Goal: Task Accomplishment & Management: Complete application form

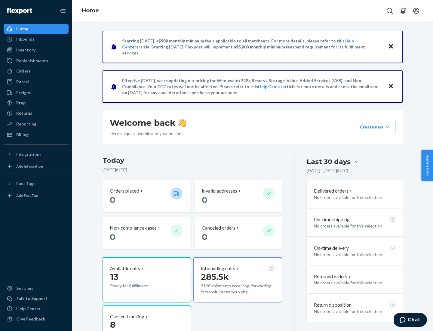
click at [387, 127] on button "Create new Create new inbound Create new order Create new product" at bounding box center [375, 127] width 41 height 12
click at [36, 39] on div "Inbounds" at bounding box center [36, 39] width 64 height 8
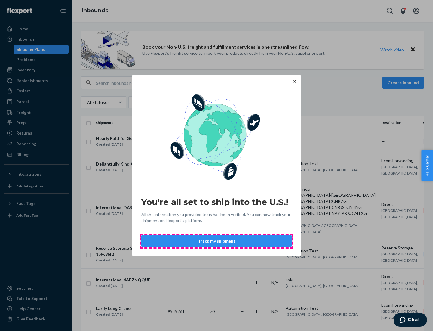
click at [216, 241] on button "Track my shipment" at bounding box center [216, 241] width 150 height 12
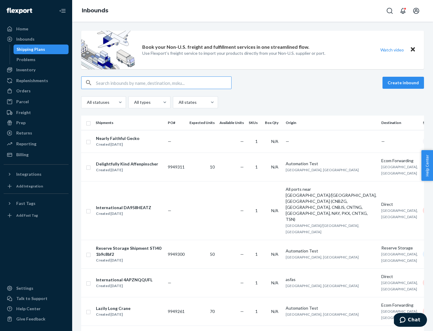
click at [404, 83] on button "Create inbound" at bounding box center [402, 83] width 41 height 12
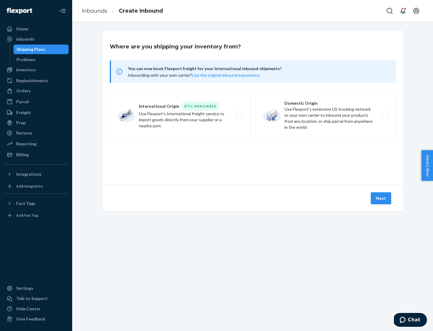
click at [180, 115] on label "International Origin DTC Available Use Flexport's international freight service…" at bounding box center [180, 115] width 141 height 45
click at [239, 115] on input "International Origin DTC Available Use Flexport's international freight service…" at bounding box center [241, 115] width 4 height 4
radio input "true"
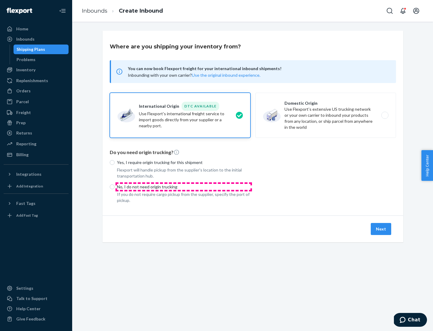
click at [184, 186] on p "No, I do not need origin trucking" at bounding box center [183, 187] width 133 height 6
click at [115, 186] on input "No, I do not need origin trucking" at bounding box center [112, 186] width 5 height 5
radio input "true"
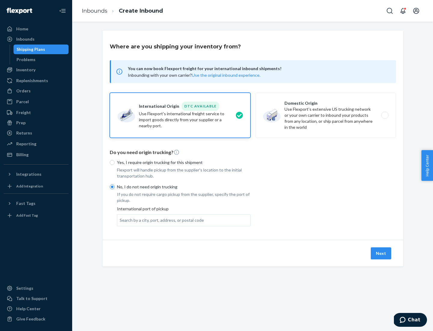
click at [160, 220] on div "Search by a city, port, address, or postal code" at bounding box center [162, 220] width 84 height 6
click at [120, 220] on input "Search by a city, port, address, or postal code" at bounding box center [120, 220] width 1 height 6
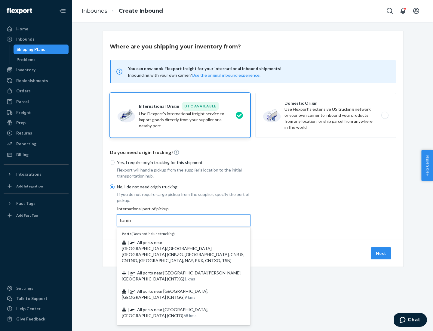
click at [178, 242] on span "| All ports near [GEOGRAPHIC_DATA]/[GEOGRAPHIC_DATA], [GEOGRAPHIC_DATA] (CNBZG,…" at bounding box center [183, 251] width 123 height 23
click at [132, 223] on input "tianjin" at bounding box center [126, 220] width 12 height 6
type input "All ports near [GEOGRAPHIC_DATA]/[GEOGRAPHIC_DATA], [GEOGRAPHIC_DATA] (CNBZG, […"
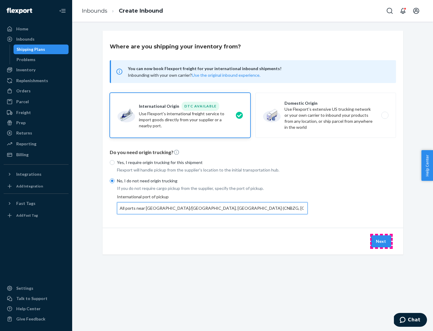
click at [381, 241] on button "Next" at bounding box center [381, 241] width 20 height 12
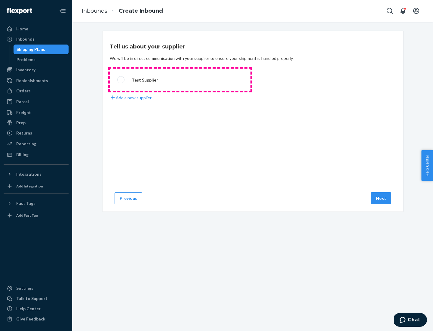
click at [180, 80] on label "Test Supplier" at bounding box center [180, 80] width 141 height 22
click at [121, 80] on input "Test Supplier" at bounding box center [119, 80] width 4 height 4
radio input "true"
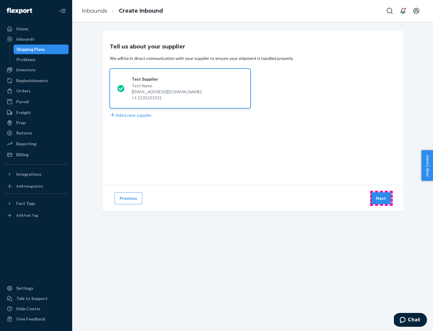
click at [381, 198] on button "Next" at bounding box center [381, 198] width 20 height 12
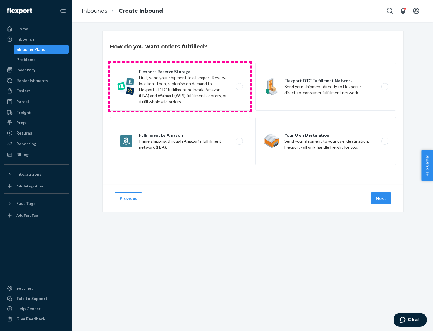
click at [180, 87] on label "Flexport Reserve Storage First, send your shipment to a Flexport Reserve locati…" at bounding box center [180, 87] width 141 height 48
click at [239, 87] on input "Flexport Reserve Storage First, send your shipment to a Flexport Reserve locati…" at bounding box center [241, 87] width 4 height 4
radio input "true"
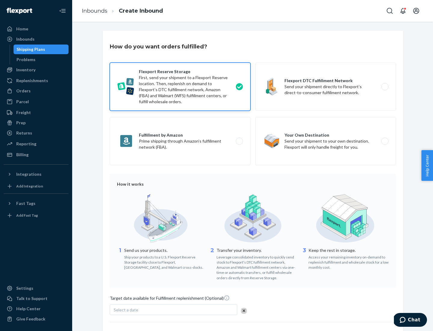
scroll to position [49, 0]
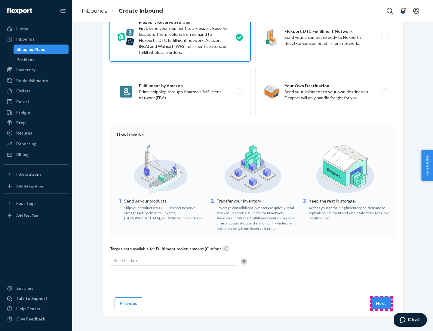
click at [381, 303] on button "Next" at bounding box center [381, 303] width 20 height 12
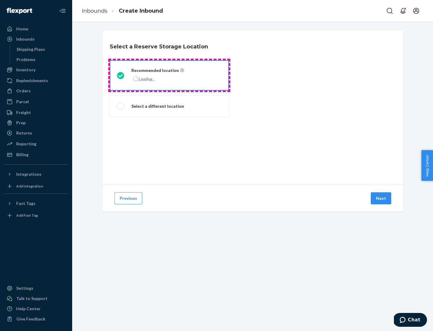
click at [169, 75] on div "Loading..." at bounding box center [156, 79] width 51 height 9
click at [121, 75] on input "Recommended location Loading..." at bounding box center [119, 75] width 4 height 4
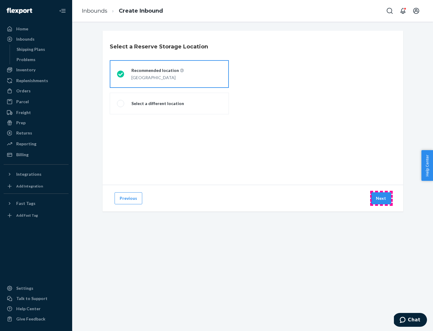
click at [381, 198] on button "Next" at bounding box center [381, 198] width 20 height 12
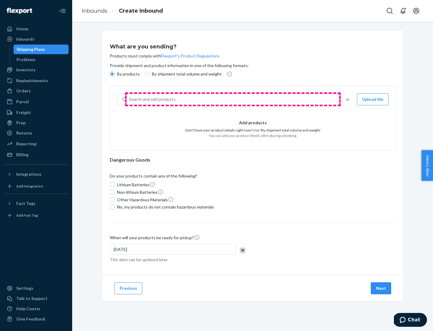
click at [233, 99] on div "Search and add products" at bounding box center [233, 99] width 212 height 11
click at [130, 99] on input "Search and add products" at bounding box center [129, 99] width 1 height 6
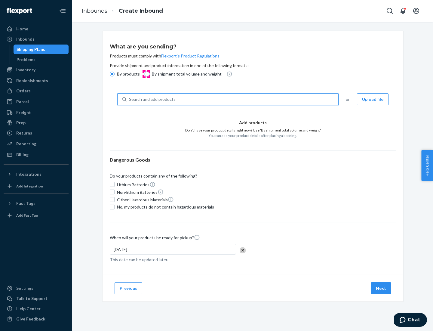
click at [146, 74] on input "By shipment total volume and weight" at bounding box center [147, 74] width 5 height 5
radio input "true"
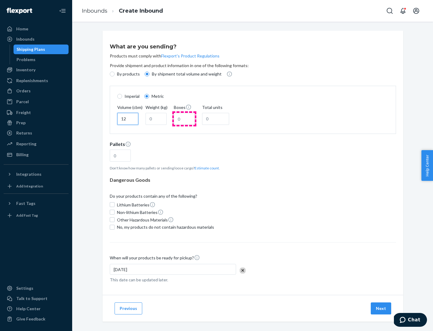
type input "12"
type input "22"
type input "222"
type input "121"
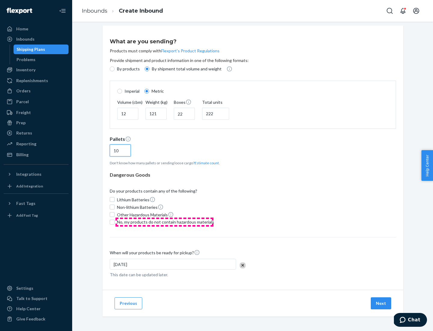
type input "10"
click at [164, 222] on span "No, my products do not contain hazardous materials" at bounding box center [165, 222] width 97 height 6
click at [115, 222] on input "No, my products do not contain hazardous materials" at bounding box center [112, 221] width 5 height 5
checkbox input "true"
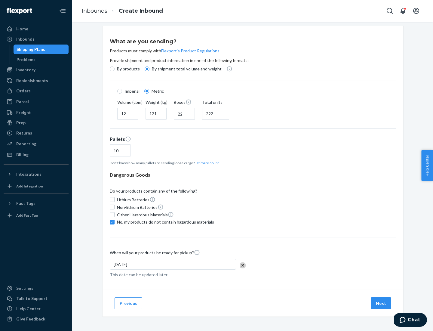
click at [381, 303] on button "Next" at bounding box center [381, 303] width 20 height 12
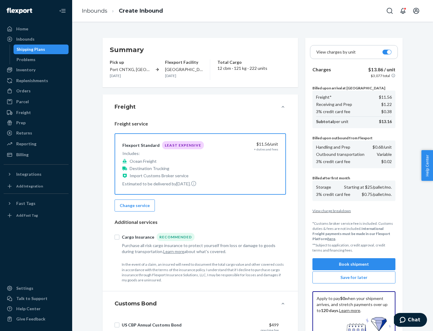
scroll to position [88, 0]
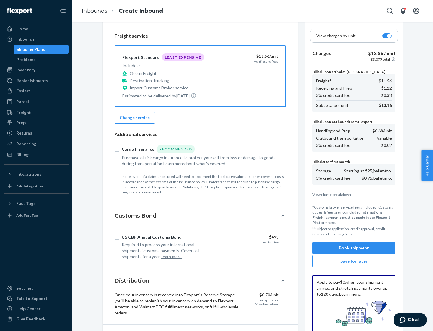
click at [354, 248] on button "Book shipment" at bounding box center [353, 248] width 83 height 12
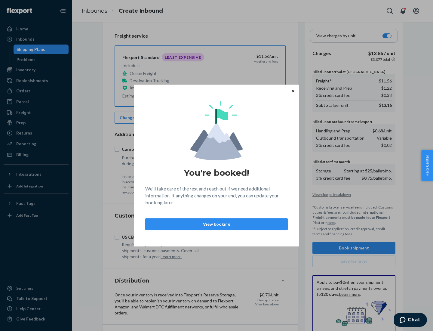
click at [216, 224] on p "View booking" at bounding box center [216, 224] width 132 height 6
